Goal: Task Accomplishment & Management: Manage account settings

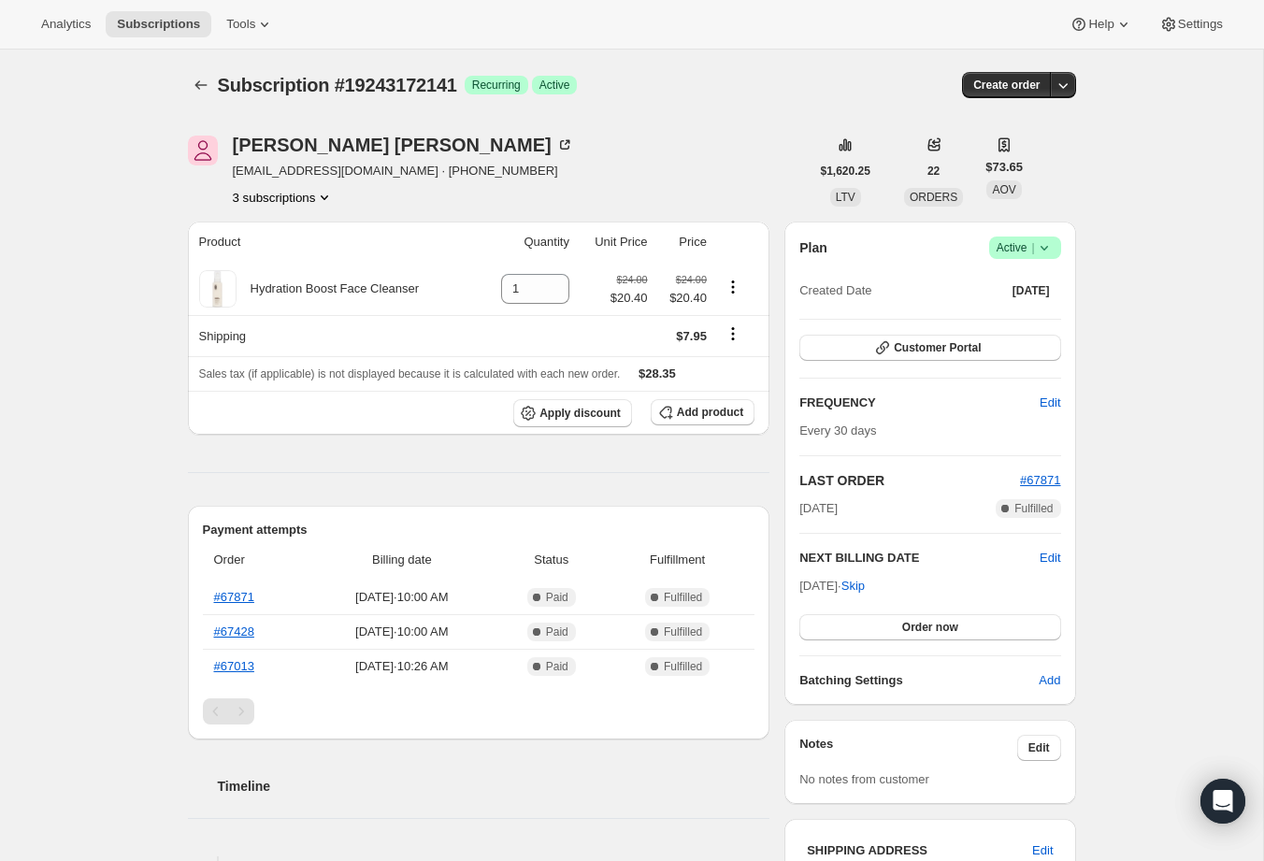
click at [325, 198] on icon "Product actions" at bounding box center [324, 197] width 19 height 19
click at [295, 235] on span "19243139373" at bounding box center [257, 231] width 75 height 14
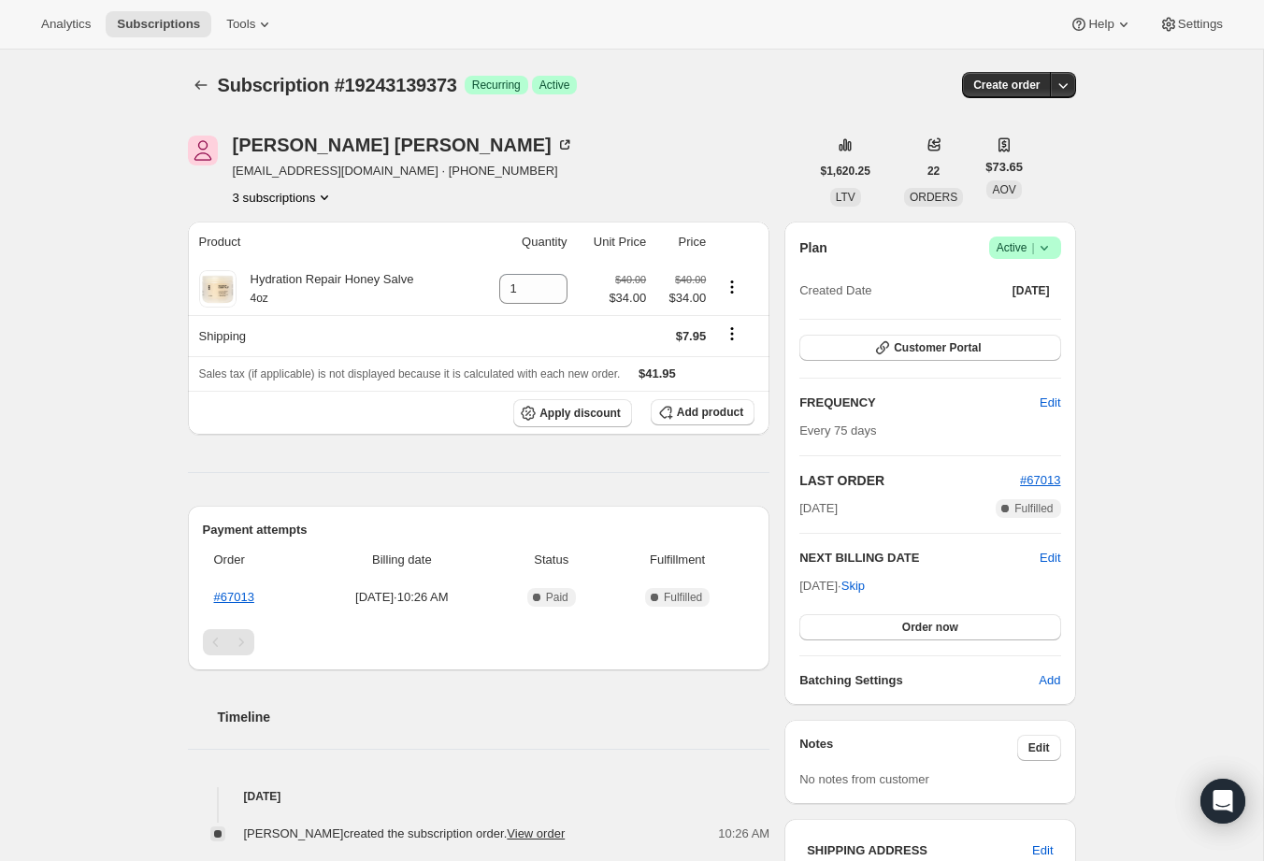
click at [309, 197] on button "3 subscriptions" at bounding box center [284, 197] width 102 height 19
click at [296, 286] on span "19243794733" at bounding box center [283, 295] width 130 height 19
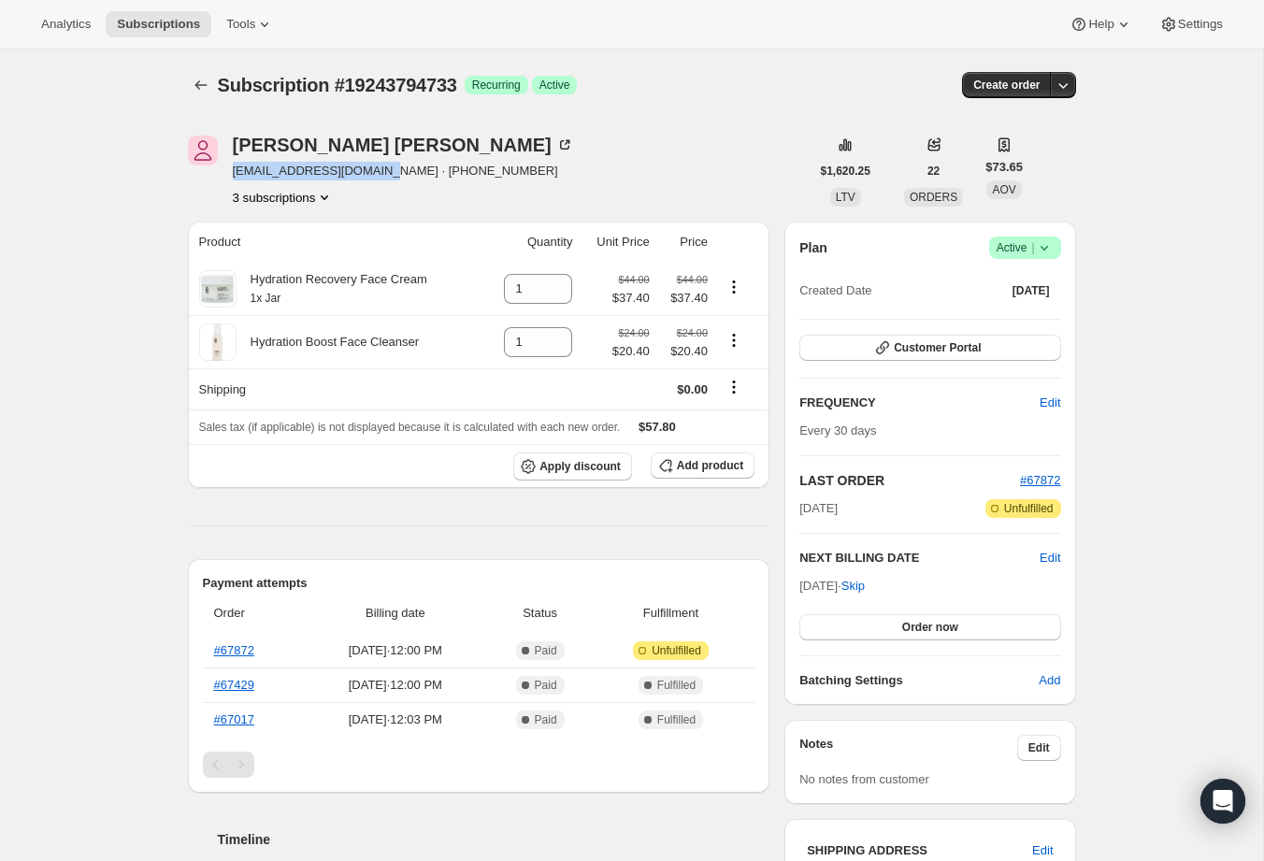
drag, startPoint x: 376, startPoint y: 172, endPoint x: 232, endPoint y: 175, distance: 144.0
click at [232, 175] on div "Judith Jacobson heidijcbsn111@gmail.com · +19108802729 3 subscriptions" at bounding box center [499, 171] width 622 height 71
copy span "heidijcbsn111@gmail.com"
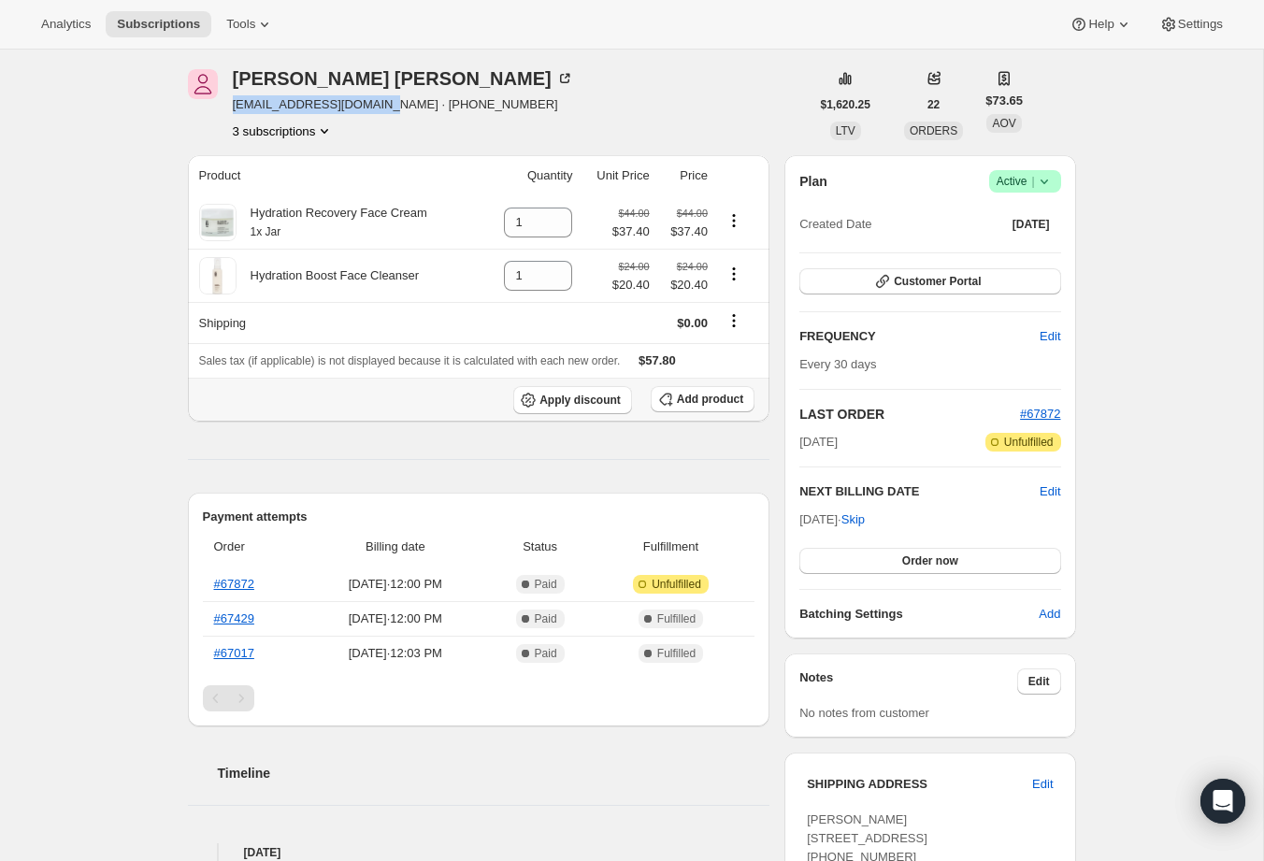
scroll to position [73, 0]
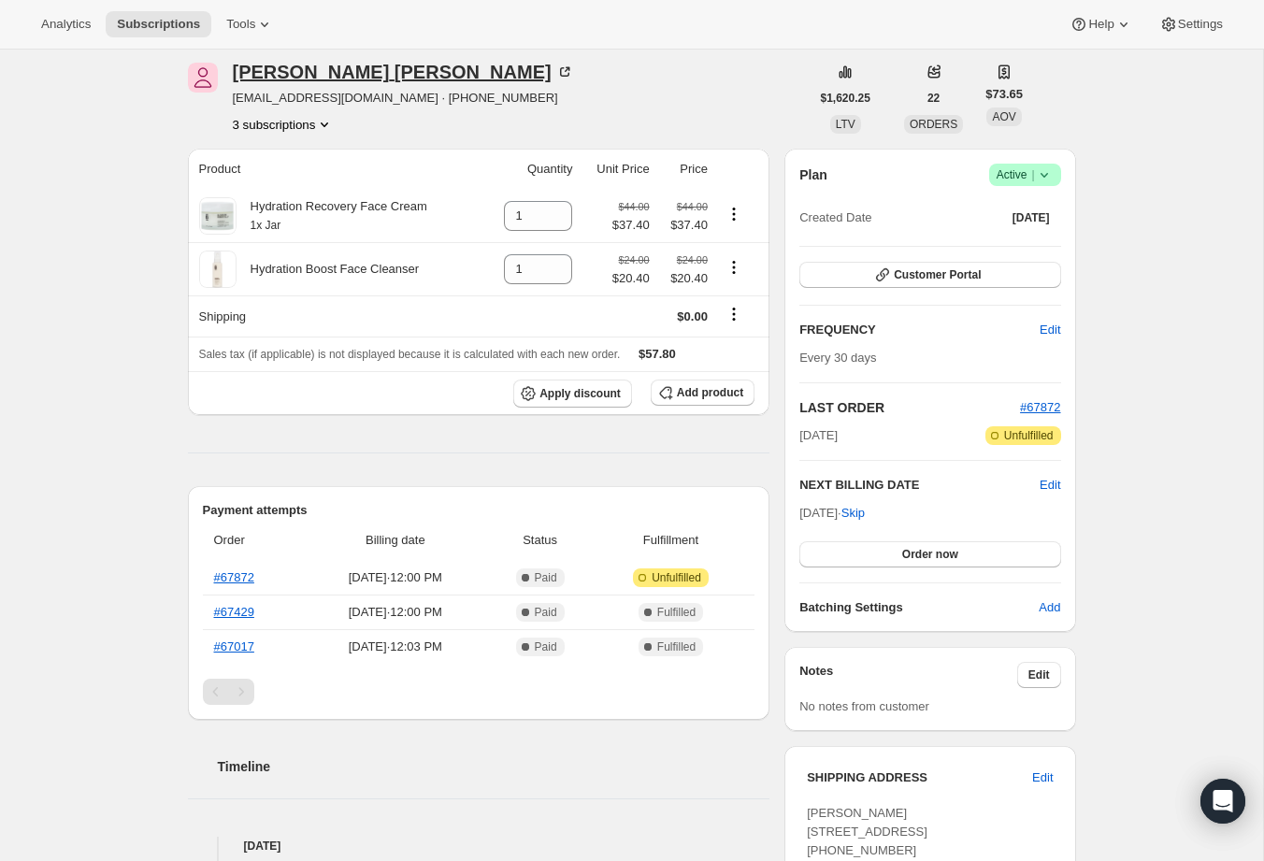
click at [352, 68] on div "Judith Jacobson" at bounding box center [403, 72] width 341 height 19
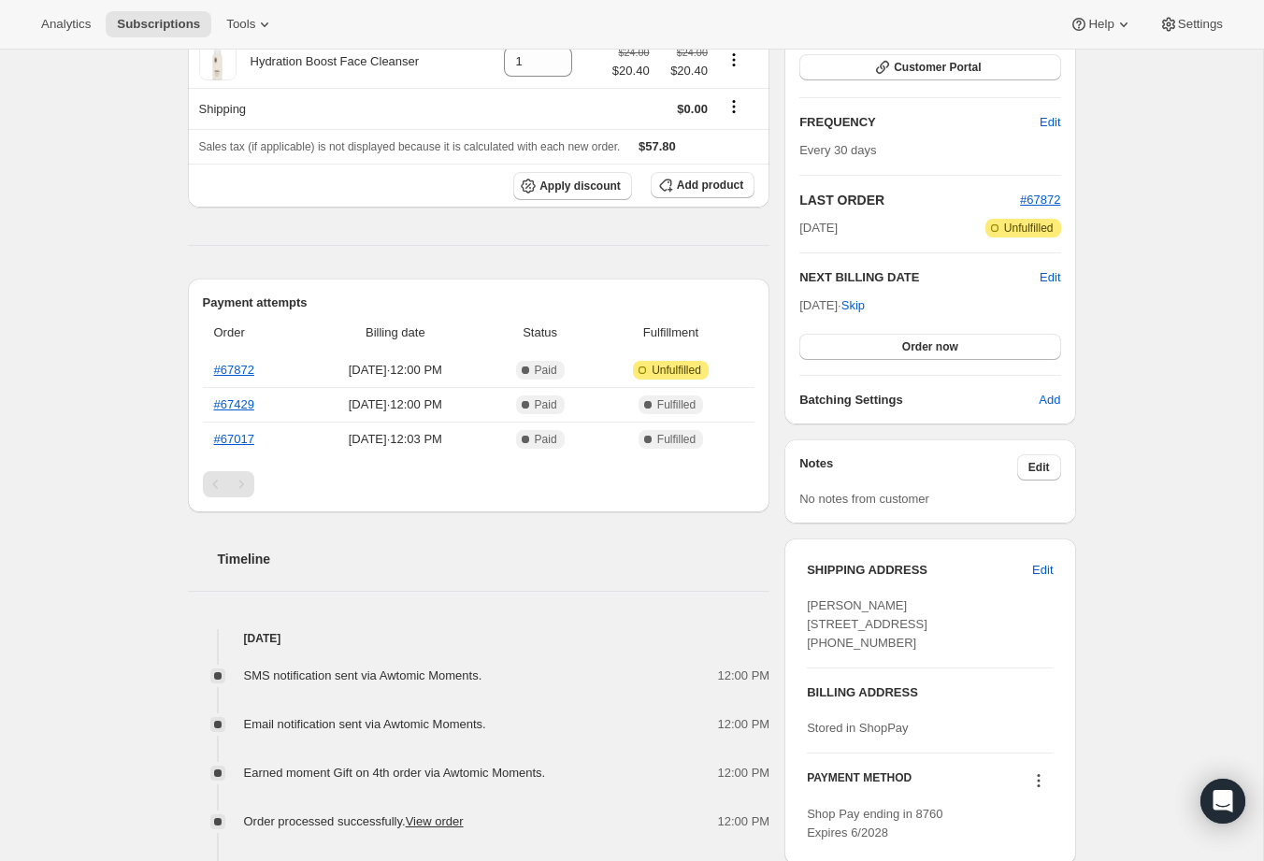
scroll to position [328, 0]
